Goal: Task Accomplishment & Management: Use online tool/utility

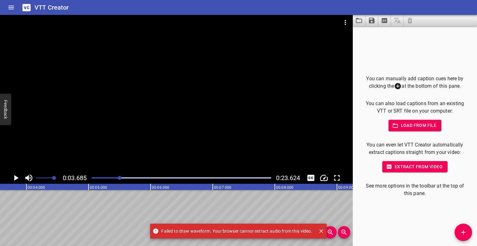
scroll to position [0, 229]
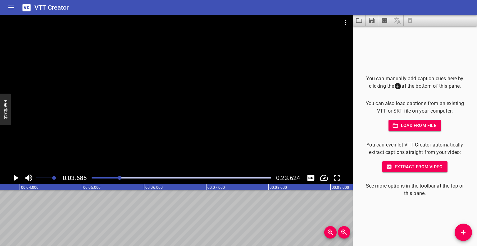
drag, startPoint x: 120, startPoint y: 176, endPoint x: 102, endPoint y: 177, distance: 18.0
click at [102, 177] on div at bounding box center [103, 178] width 4 height 4
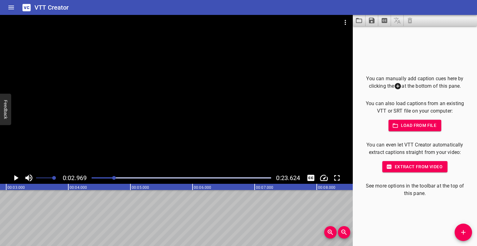
scroll to position [0, 184]
drag, startPoint x: 116, startPoint y: 181, endPoint x: 156, endPoint y: 211, distance: 50.0
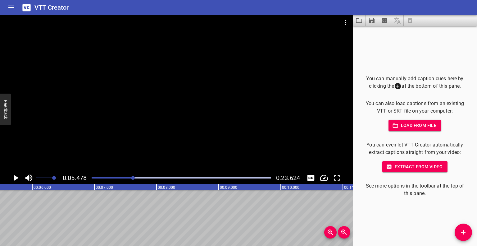
click at [461, 232] on icon "Add Cue" at bounding box center [463, 231] width 7 height 7
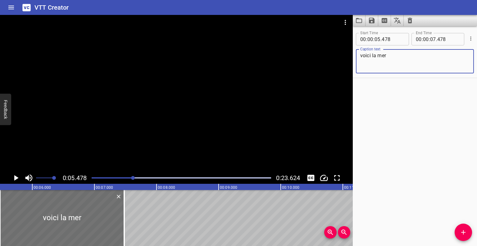
type textarea "voici la mer"
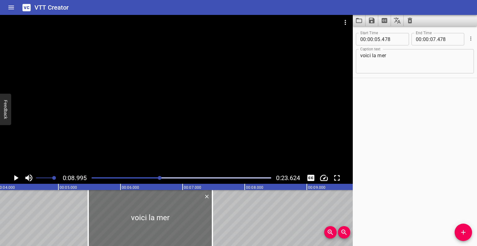
scroll to position [0, 247]
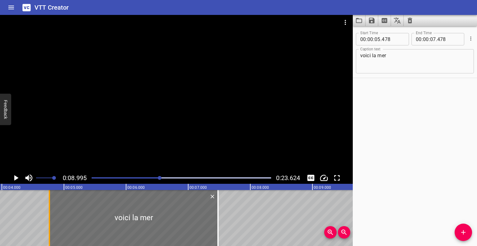
drag, startPoint x: 93, startPoint y: 216, endPoint x: 48, endPoint y: 216, distance: 44.4
click at [49, 216] on div at bounding box center [49, 218] width 1 height 56
type input "04"
type input "763"
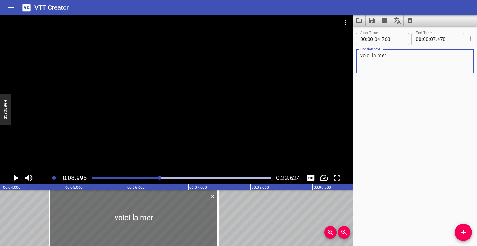
click at [408, 54] on textarea "voici la mer" at bounding box center [415, 62] width 109 height 18
click at [440, 65] on textarea "voici la mer, elle est calme et douce" at bounding box center [415, 62] width 109 height 18
type textarea "voici la mer, elle est calme et douce"
drag, startPoint x: 298, startPoint y: 207, endPoint x: 280, endPoint y: 209, distance: 18.4
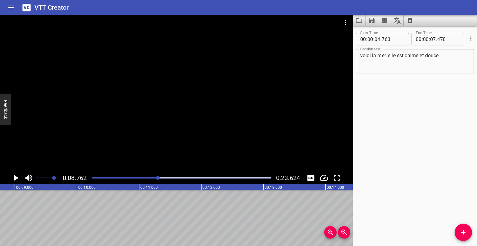
click at [462, 232] on icon "Add Cue" at bounding box center [463, 231] width 7 height 7
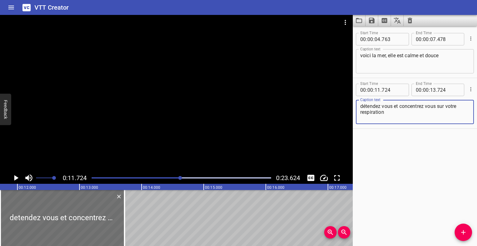
click at [404, 116] on textarea "détendez vous et concentrez vous sur votre respiration" at bounding box center [415, 112] width 109 height 18
type textarea "détendez vous et concentrez vous sur votre respiration"
click at [410, 154] on div "Start Time 00 : 00 : 04 . 763 Start Time End Time 00 : 00 : 07 . 478 End Time C…" at bounding box center [415, 136] width 124 height 220
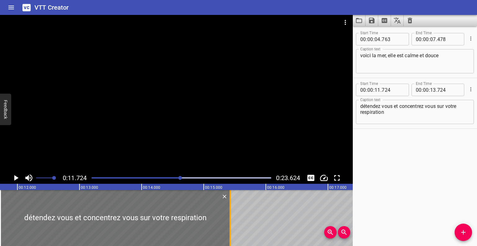
drag, startPoint x: 124, startPoint y: 215, endPoint x: 229, endPoint y: 218, distance: 104.5
click at [230, 218] on div at bounding box center [230, 218] width 1 height 56
type input "15"
type input "409"
click at [411, 160] on div "Start Time 00 : 00 : 04 . 763 Start Time End Time 00 : 00 : 07 . 478 End Time C…" at bounding box center [415, 136] width 124 height 220
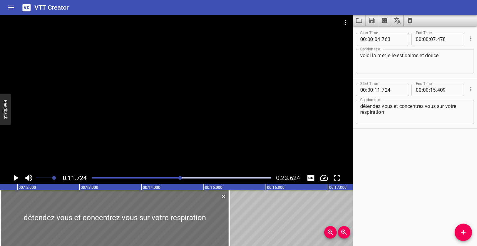
click at [13, 178] on icon "Play/Pause" at bounding box center [15, 177] width 9 height 9
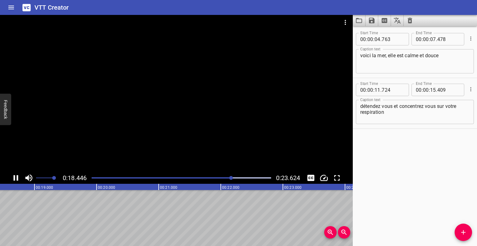
drag, startPoint x: 227, startPoint y: 176, endPoint x: 276, endPoint y: 178, distance: 48.5
click at [276, 178] on div "0:18.446 0:23.624" at bounding box center [176, 178] width 353 height 12
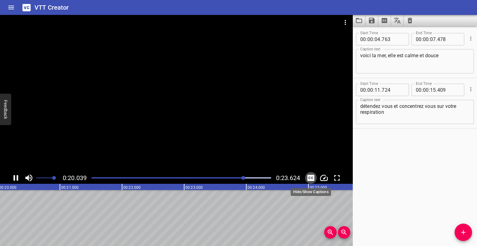
click at [312, 179] on icon "Toggle captions" at bounding box center [311, 178] width 7 height 6
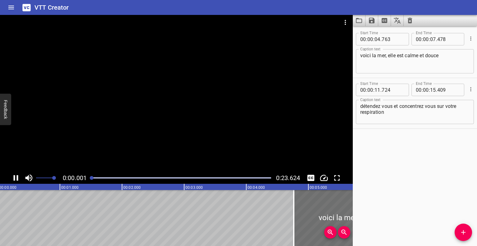
scroll to position [0, 0]
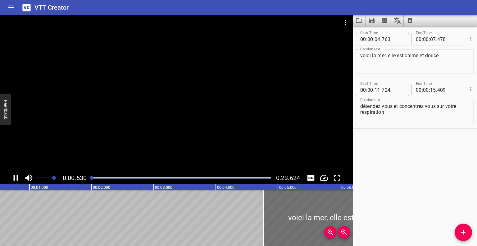
click at [16, 179] on icon "Play/Pause" at bounding box center [15, 177] width 9 height 9
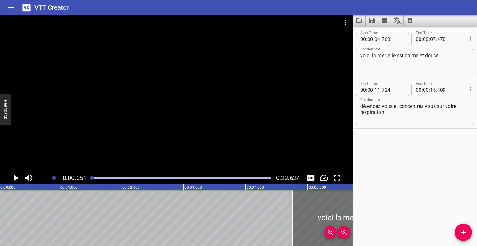
click at [16, 179] on icon "Play/Pause" at bounding box center [16, 178] width 4 height 6
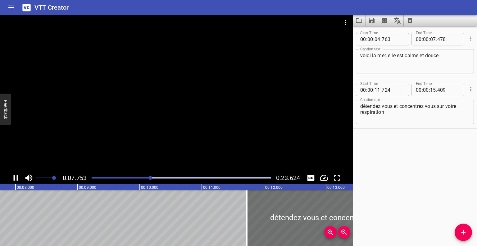
click at [15, 178] on icon "Play/Pause" at bounding box center [15, 177] width 9 height 9
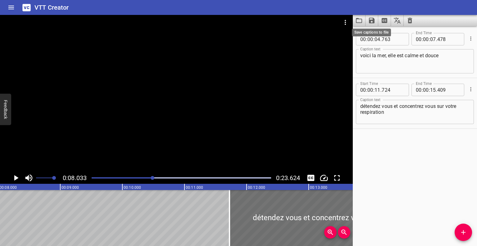
click at [372, 20] on icon "Save captions to file" at bounding box center [372, 21] width 6 height 6
click at [388, 36] on li "Save to VTT file" at bounding box center [389, 34] width 46 height 11
